Goal: Navigation & Orientation: Find specific page/section

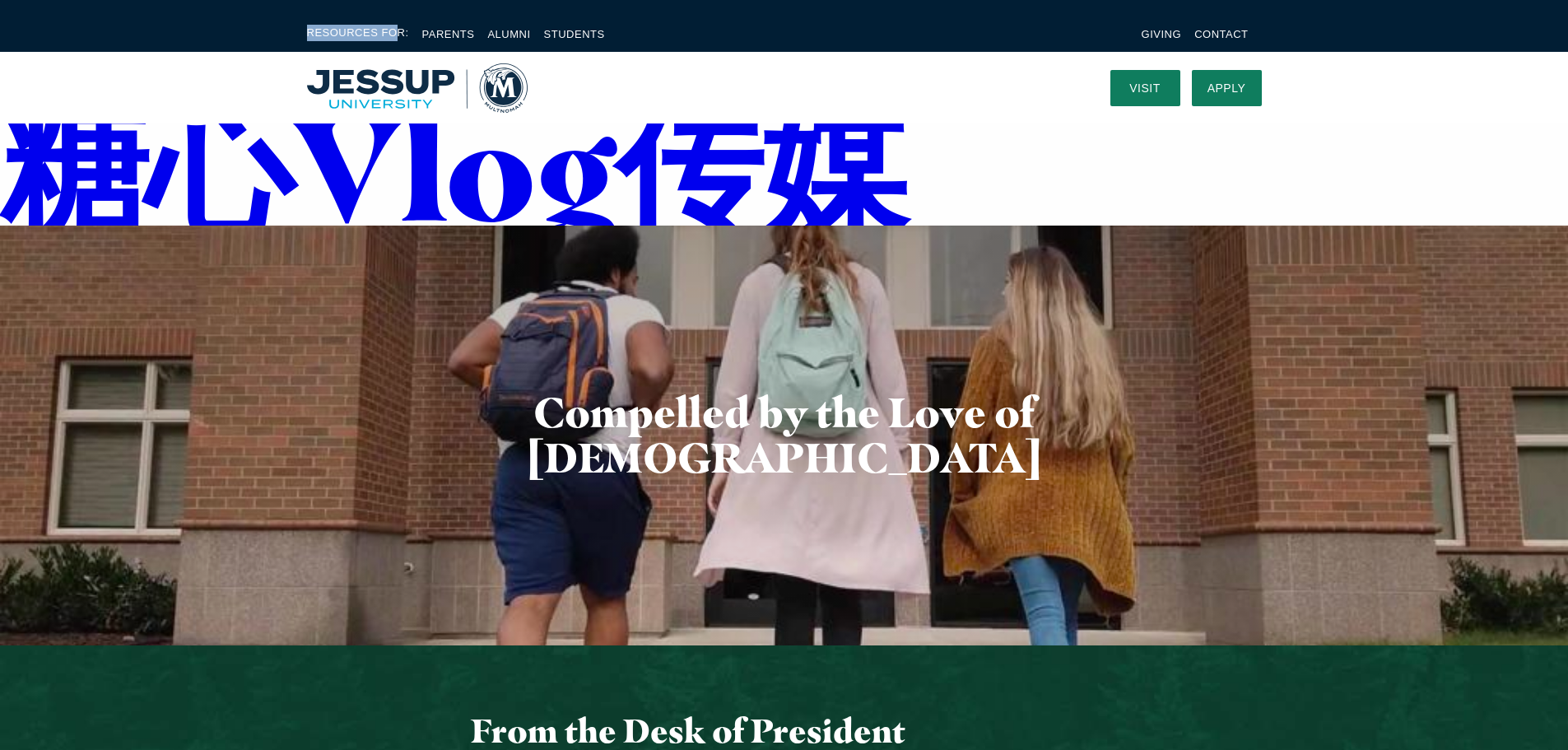
drag, startPoint x: 283, startPoint y: 28, endPoint x: 390, endPoint y: 30, distance: 107.0
click at [390, 30] on div "Resources For: Parents Alumni Students Giving Contact" at bounding box center [784, 34] width 1053 height 19
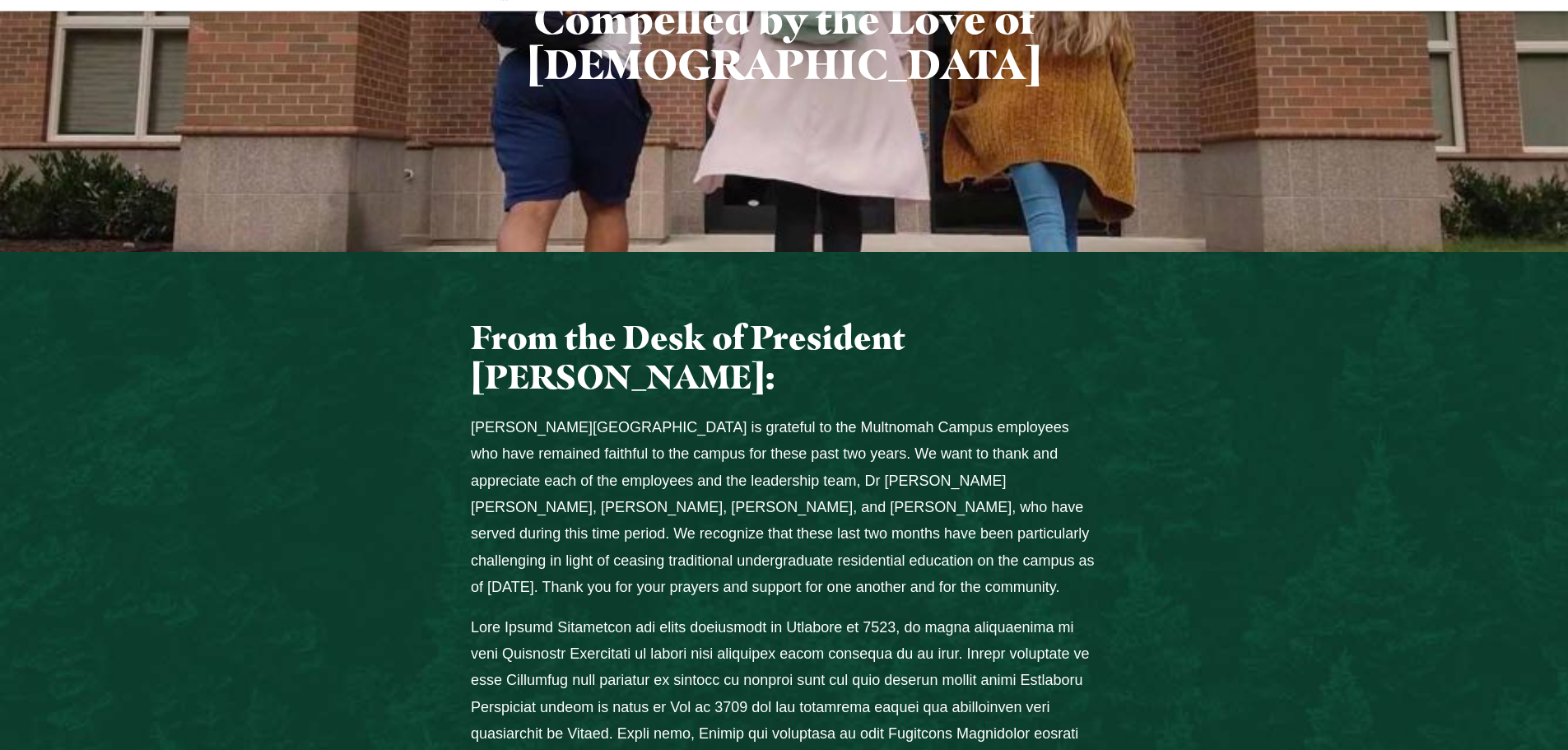
scroll to position [412, 0]
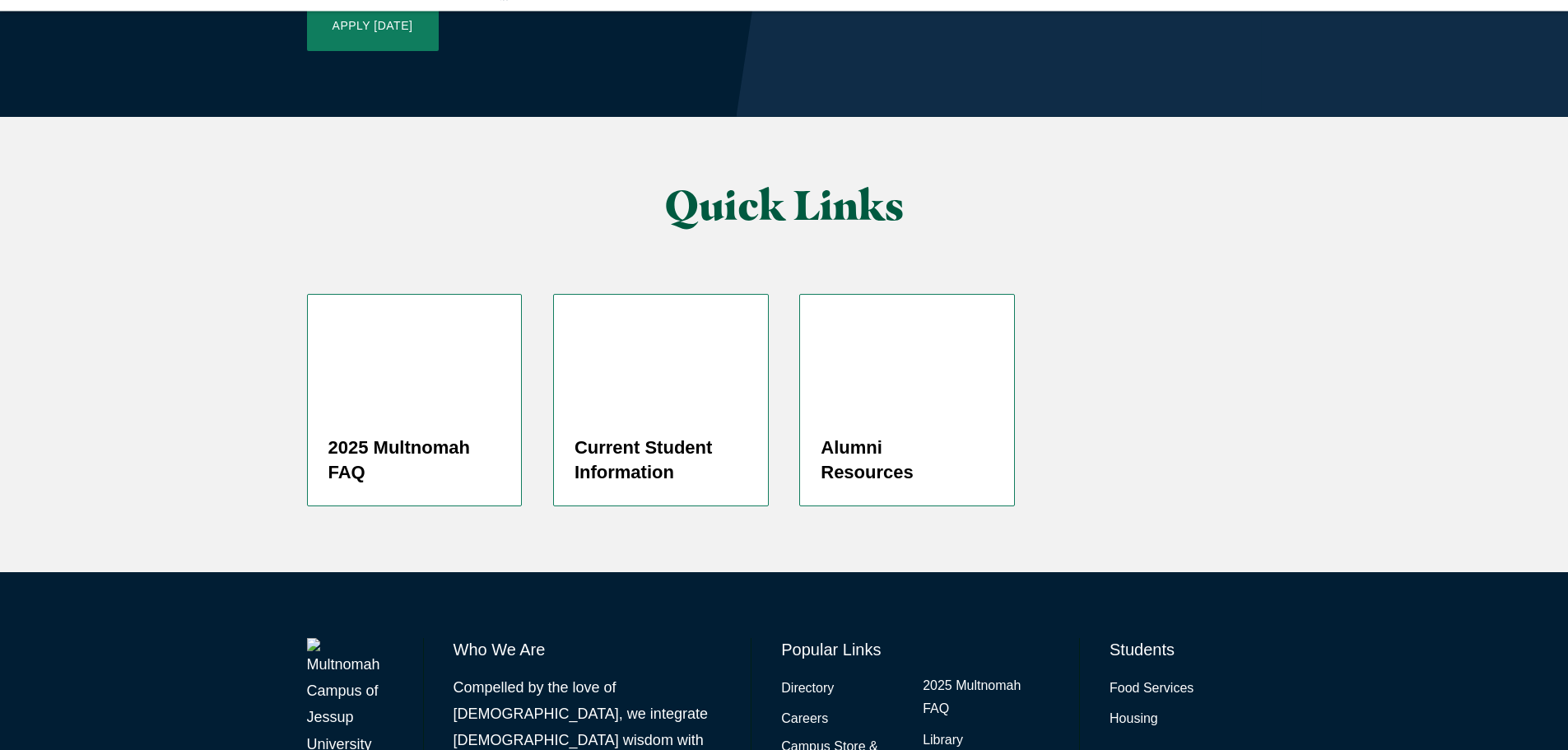
scroll to position [3810, 0]
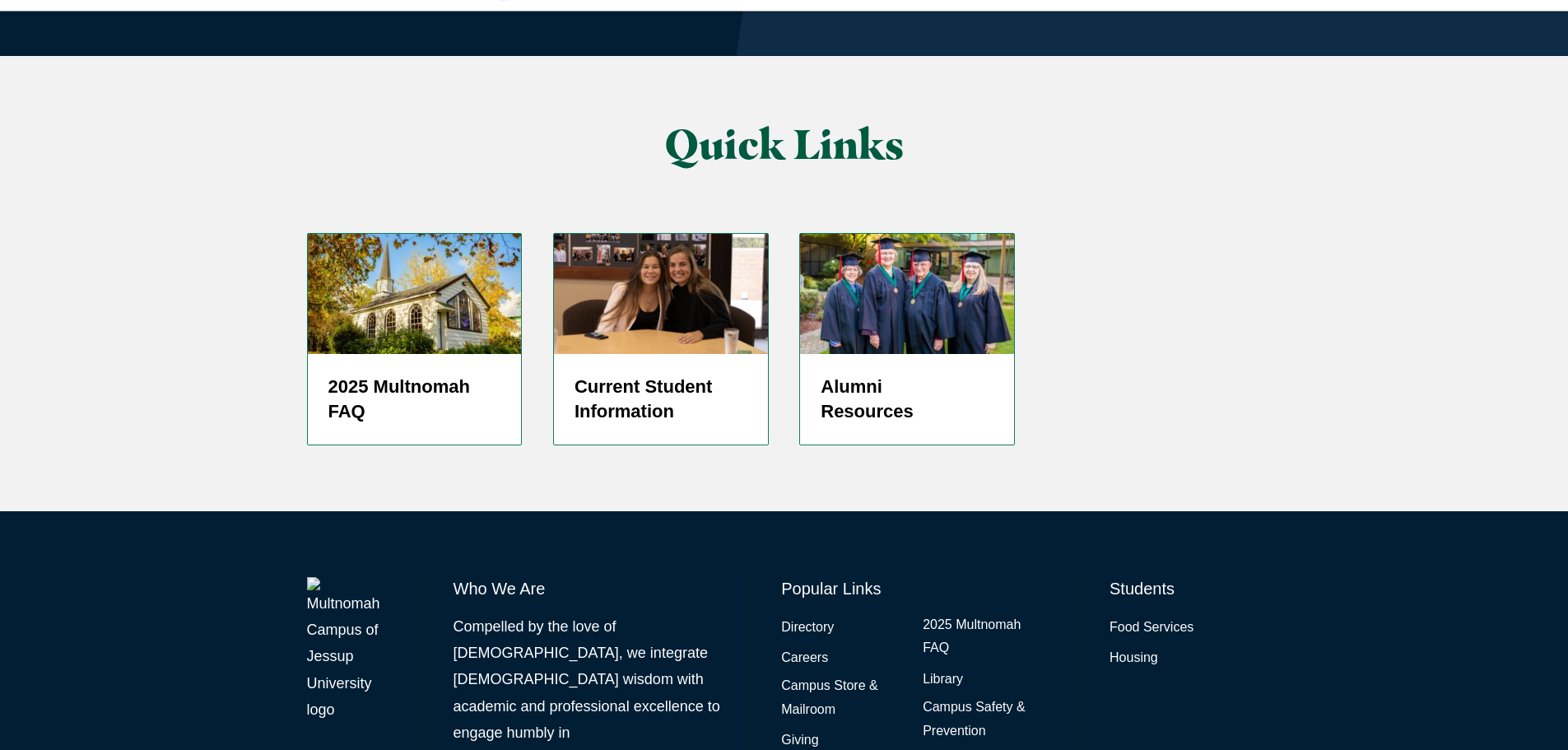
drag, startPoint x: 905, startPoint y: 719, endPoint x: 1123, endPoint y: 725, distance: 218.1
copy span "Multnomah Campus of Jessup University"
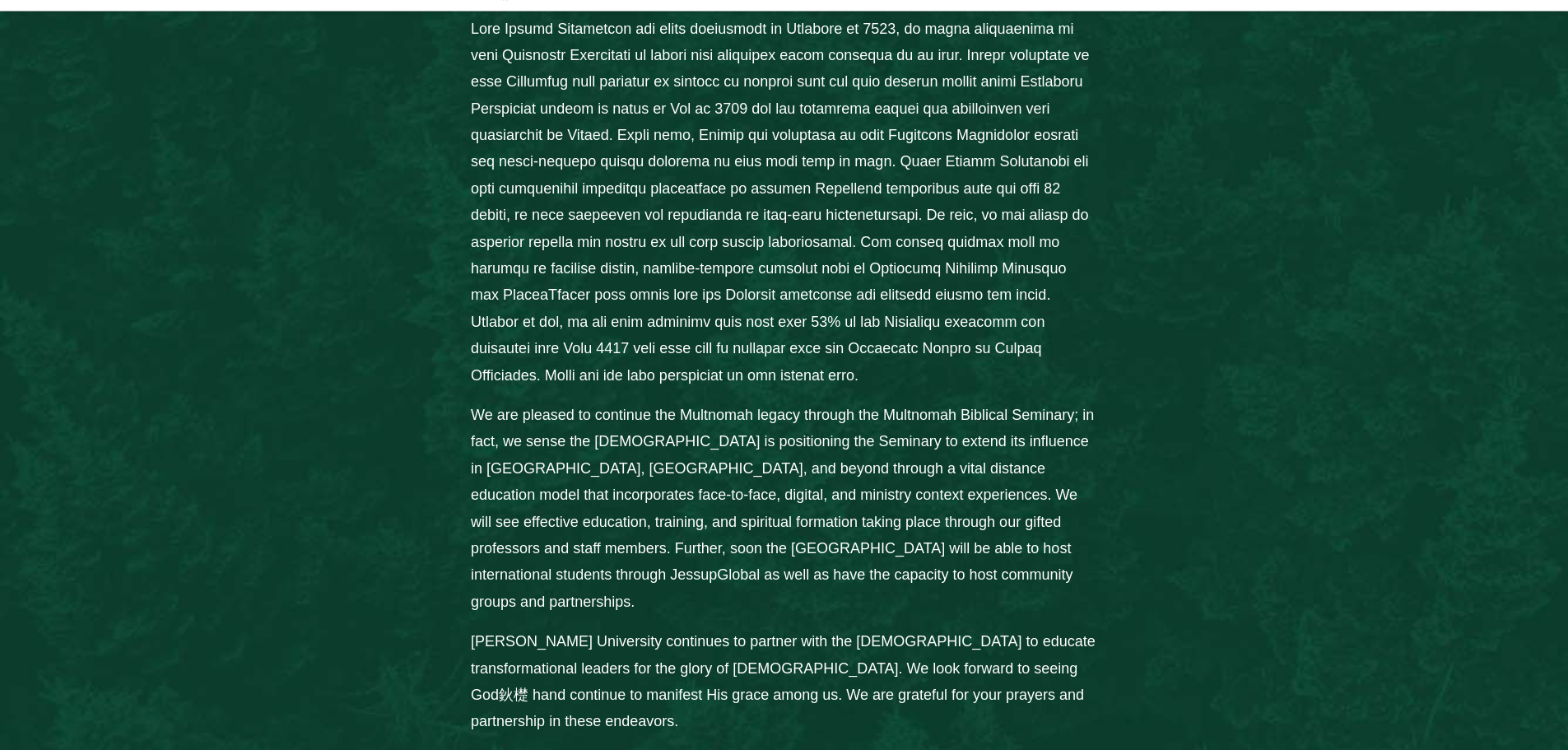
scroll to position [1029, 0]
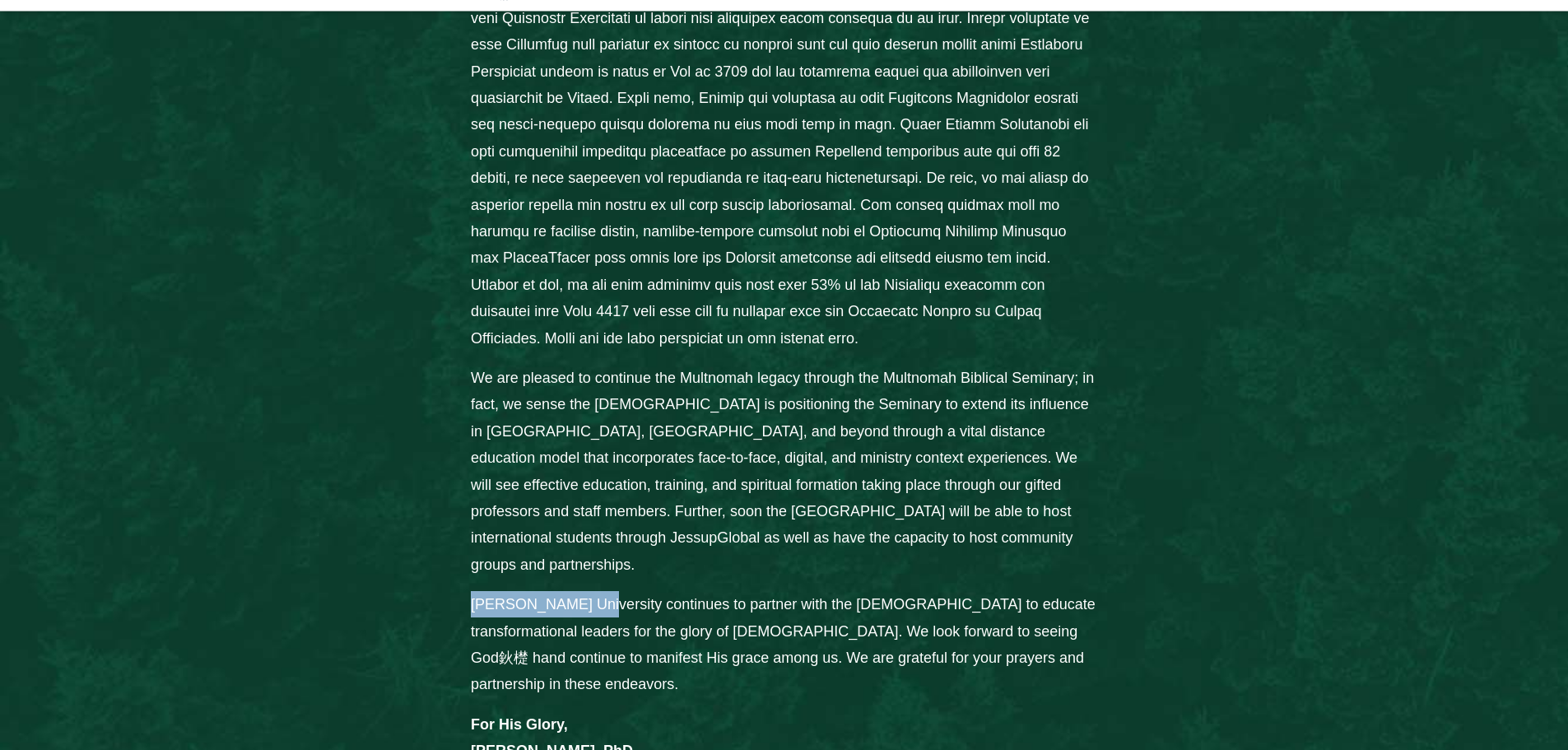
drag, startPoint x: 465, startPoint y: 584, endPoint x: 590, endPoint y: 590, distance: 125.1
click at [590, 590] on div "From the Desk of President John Jackson: Jessup University is grateful to the M…" at bounding box center [783, 249] width 657 height 1135
copy p "Jessup University"
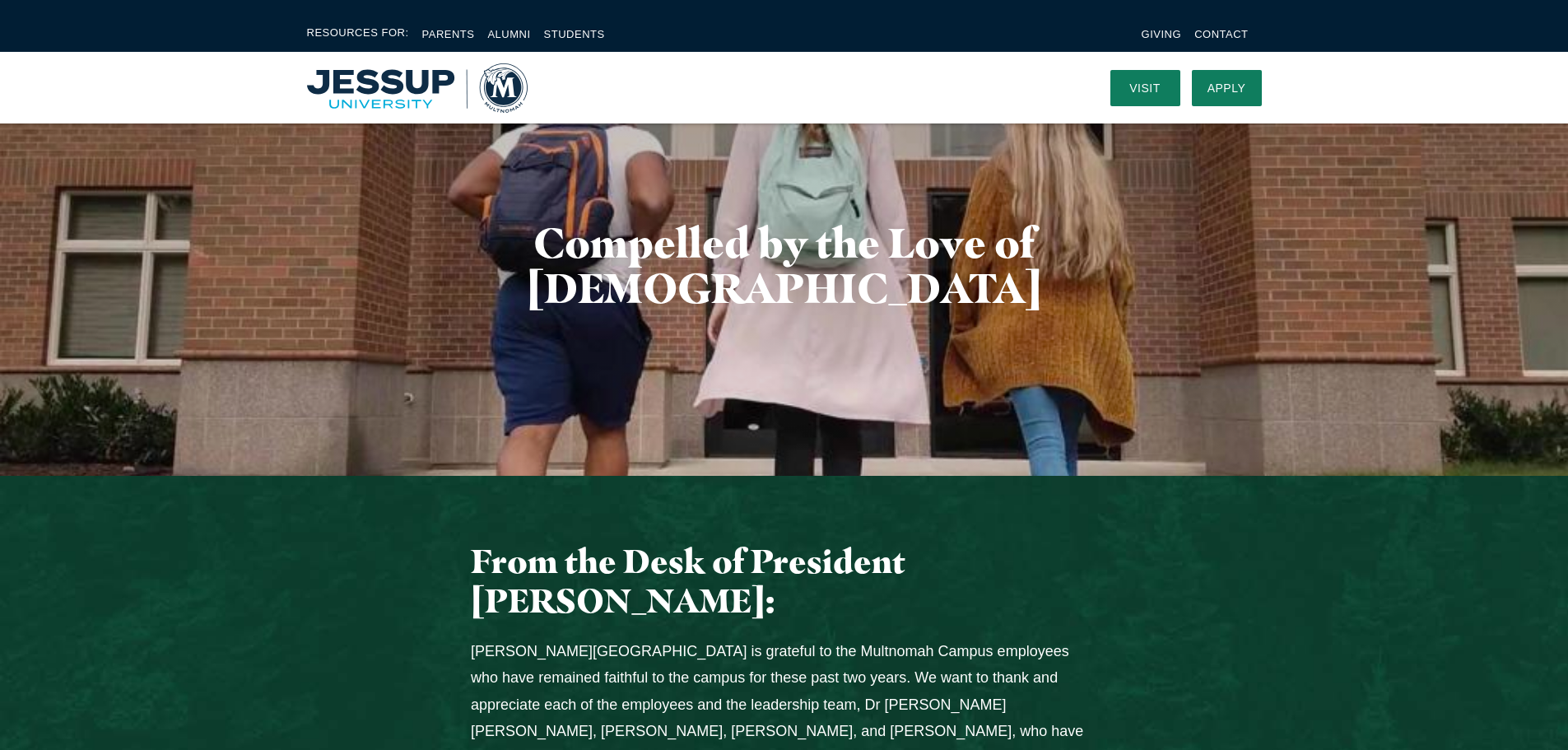
scroll to position [144, 0]
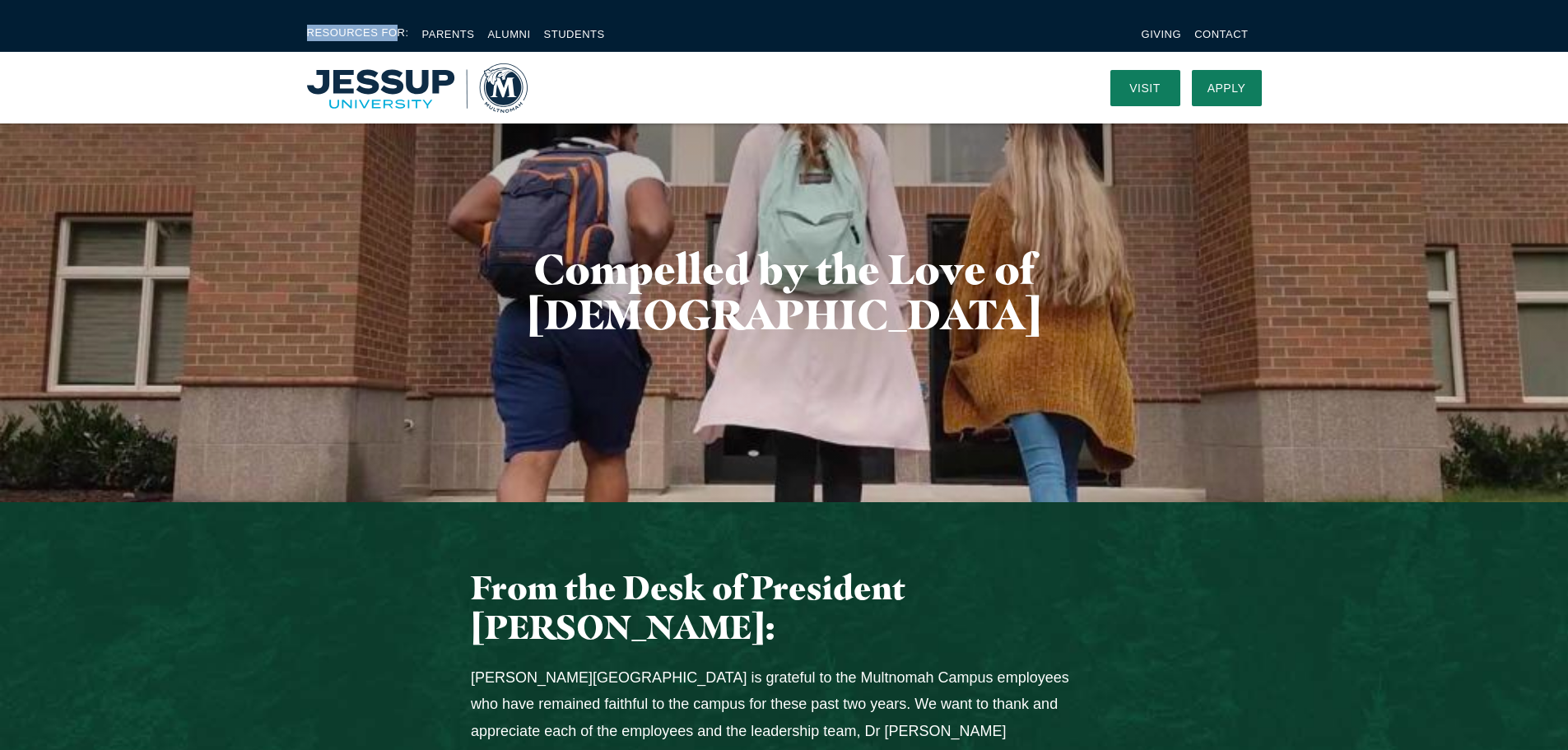
drag, startPoint x: 283, startPoint y: 22, endPoint x: 388, endPoint y: 31, distance: 105.4
click at [388, 31] on div "Resources For: Parents Alumni Students Giving Contact" at bounding box center [784, 33] width 1568 height 35
drag, startPoint x: 602, startPoint y: 34, endPoint x: 534, endPoint y: 39, distance: 68.2
click at [534, 39] on div "Resources For: Parents Alumni Students Giving Contact" at bounding box center [784, 34] width 1053 height 19
copy link "Students"
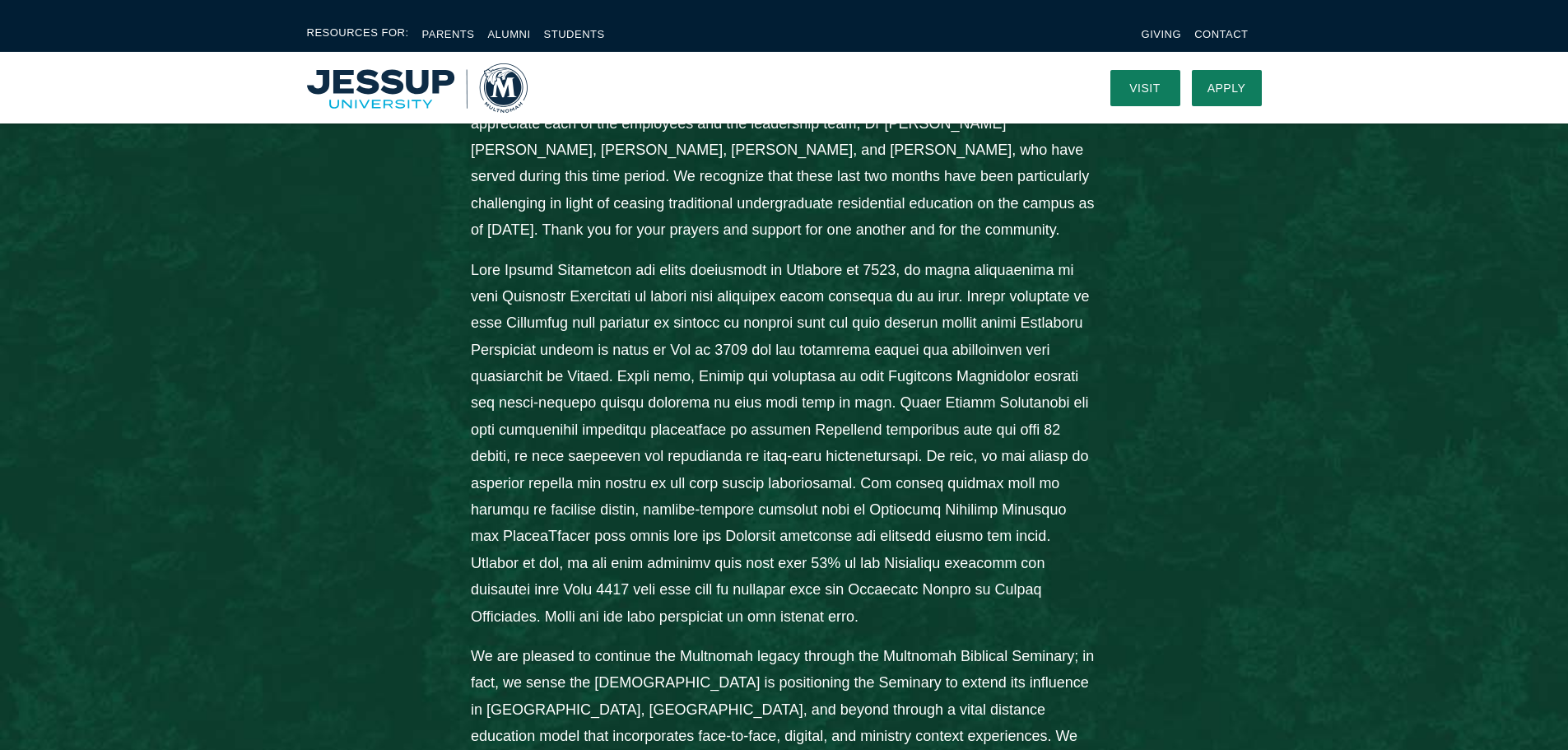
scroll to position [482, 0]
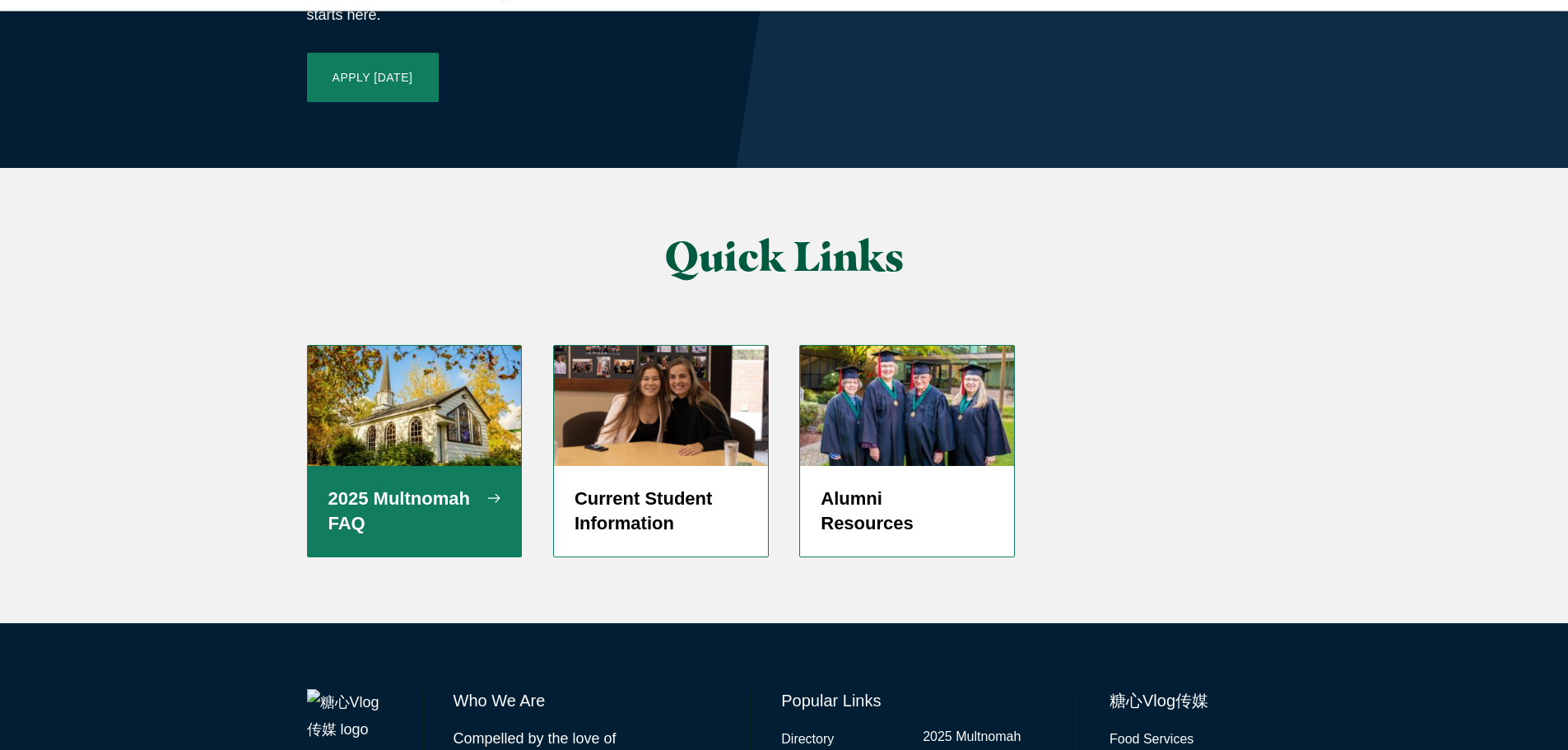
scroll to position [3757, 0]
